Goal: Information Seeking & Learning: Learn about a topic

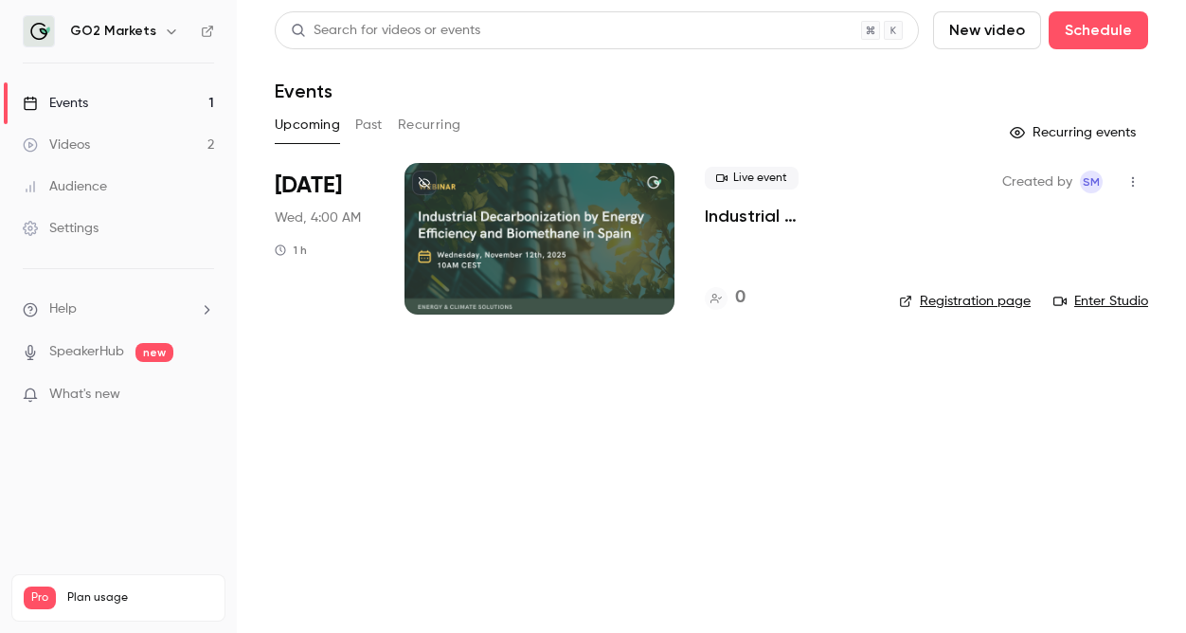
click at [530, 258] on div at bounding box center [540, 239] width 270 height 152
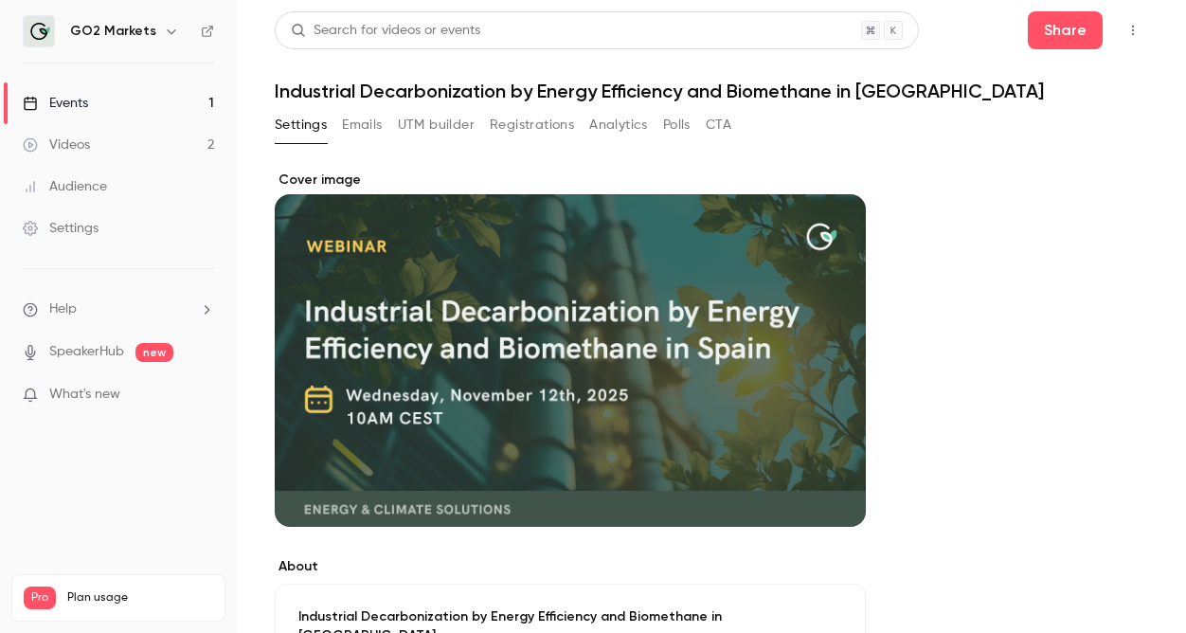
click at [81, 142] on div "Videos" at bounding box center [56, 145] width 67 height 19
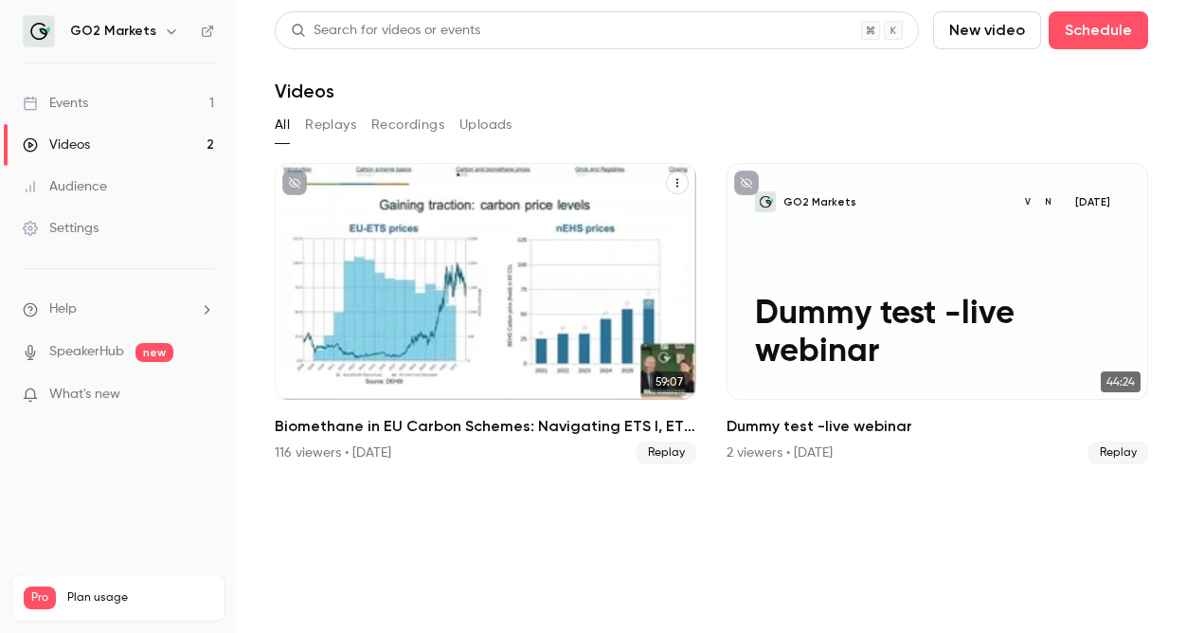
click at [548, 319] on div "Biomethane in EU Carbon Schemes: Navigating ETS I, ETS II, and BEHG" at bounding box center [486, 281] width 422 height 237
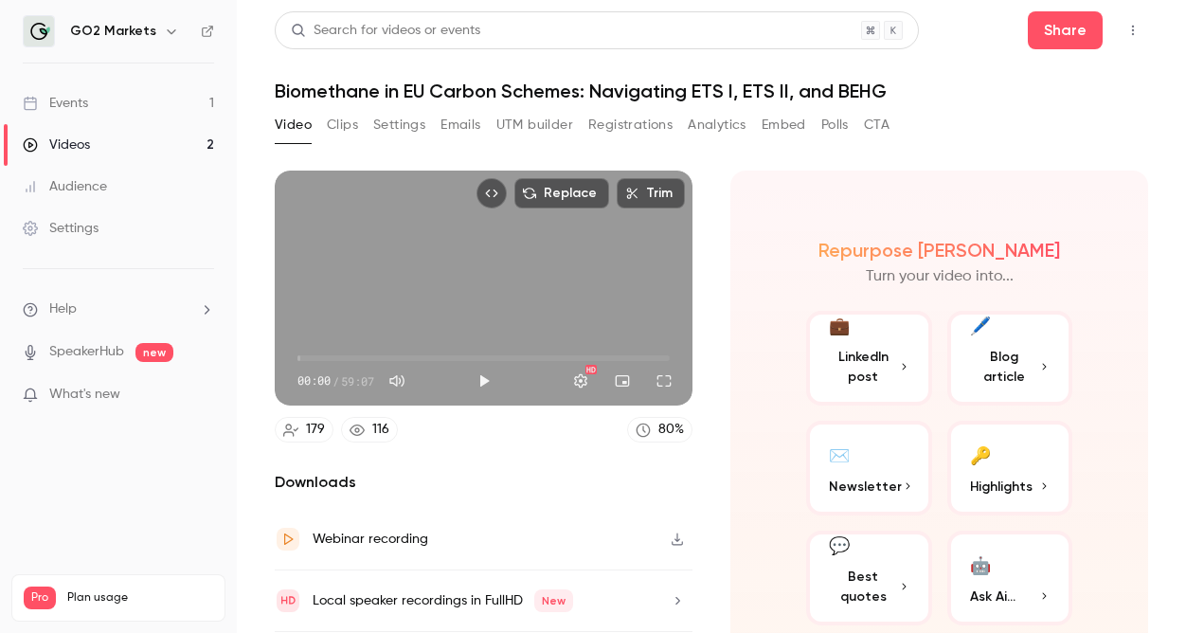
scroll to position [60, 0]
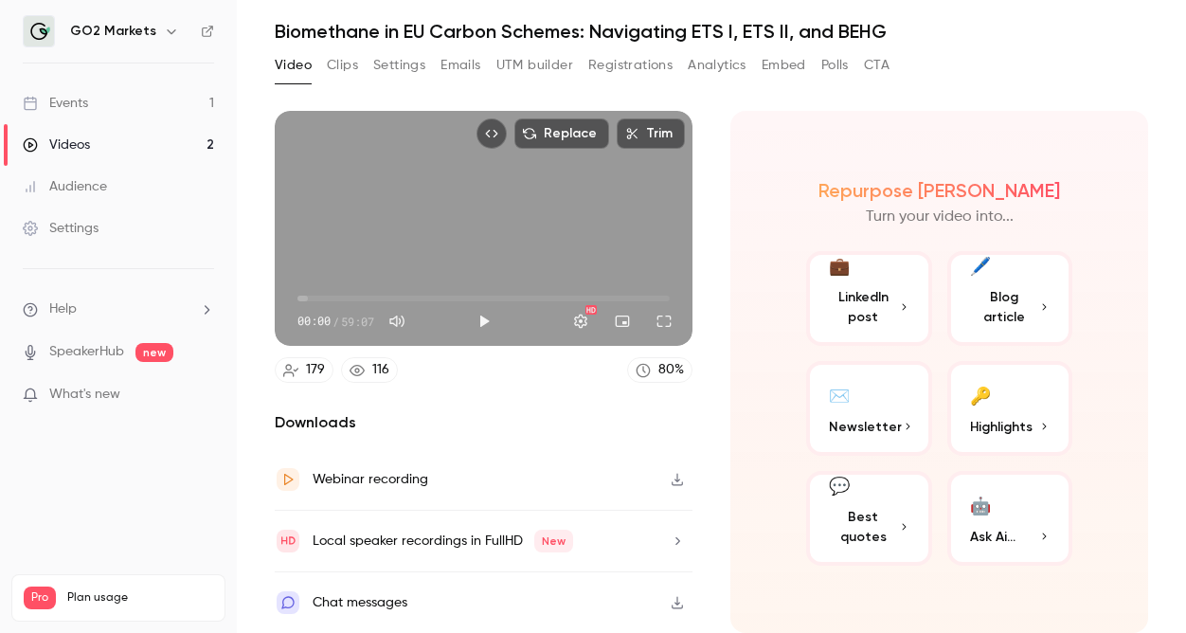
click at [1004, 414] on button "🔑 Highlights" at bounding box center [1011, 408] width 126 height 95
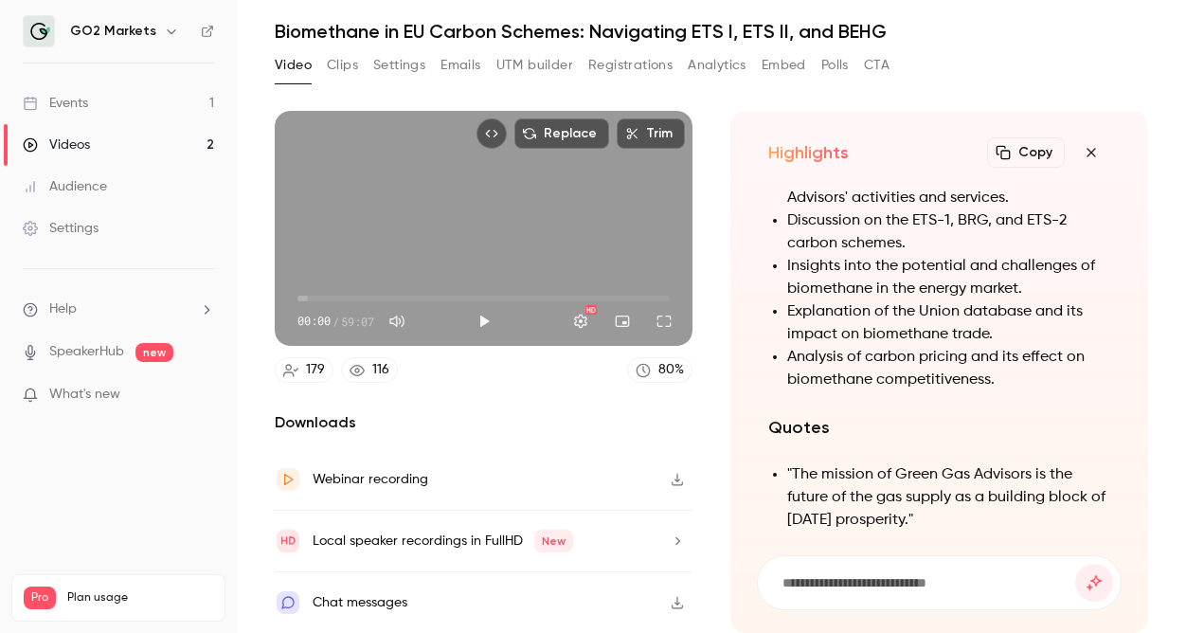
scroll to position [-621, 0]
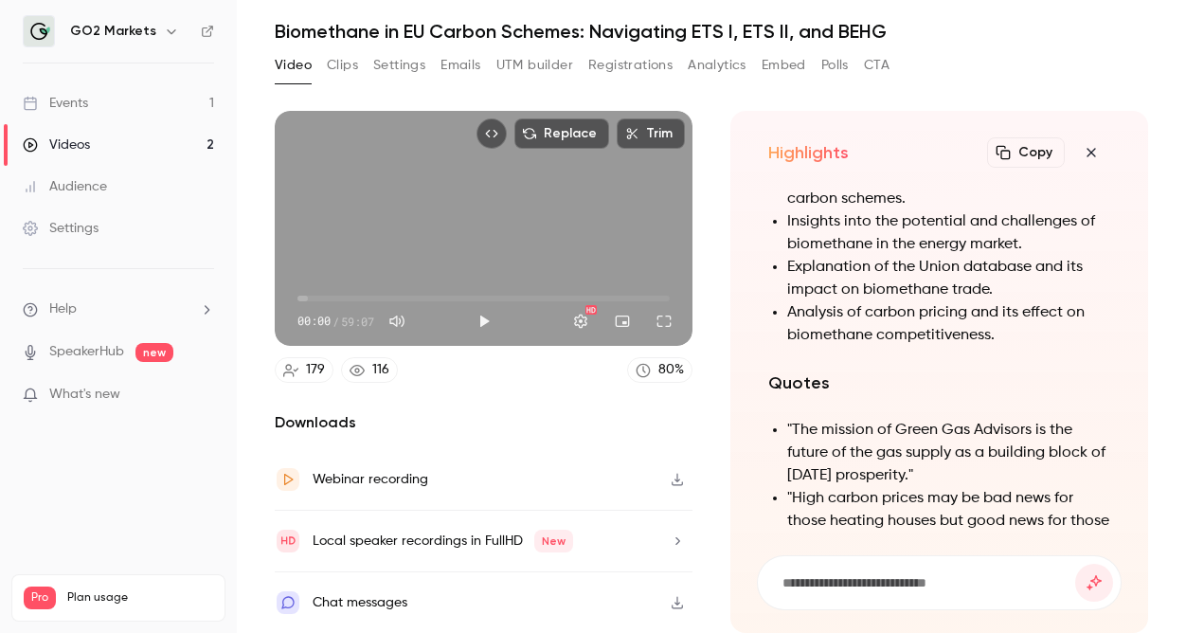
click at [1041, 151] on button "Copy" at bounding box center [1026, 152] width 78 height 30
